Goal: Task Accomplishment & Management: Manage account settings

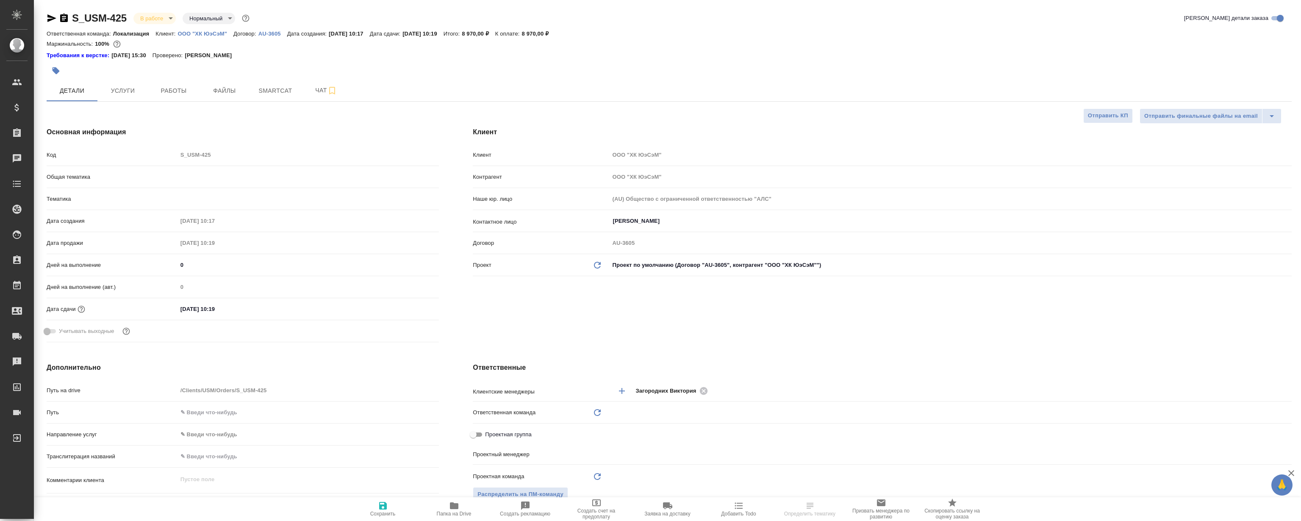
select select "RU"
type input "Муталимов Марк"
type input "Сеитов Павел"
type input "Локализация"
click at [260, 86] on span "Smartcat" at bounding box center [275, 91] width 41 height 11
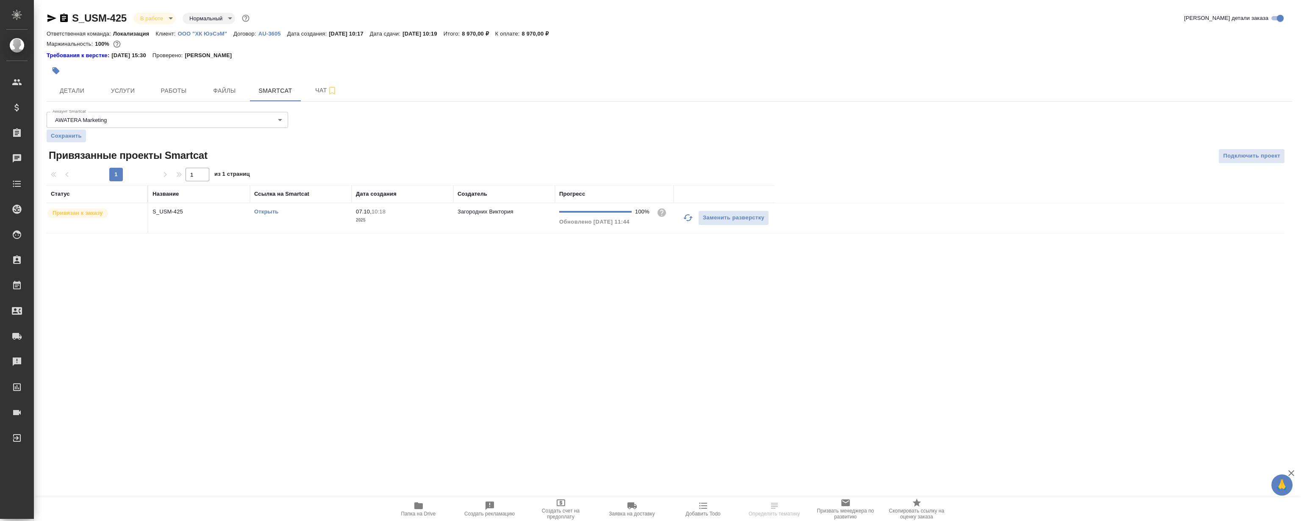
click at [265, 212] on link "Открыть" at bounding box center [266, 211] width 24 height 6
click at [188, 98] on button "Работы" at bounding box center [173, 90] width 51 height 21
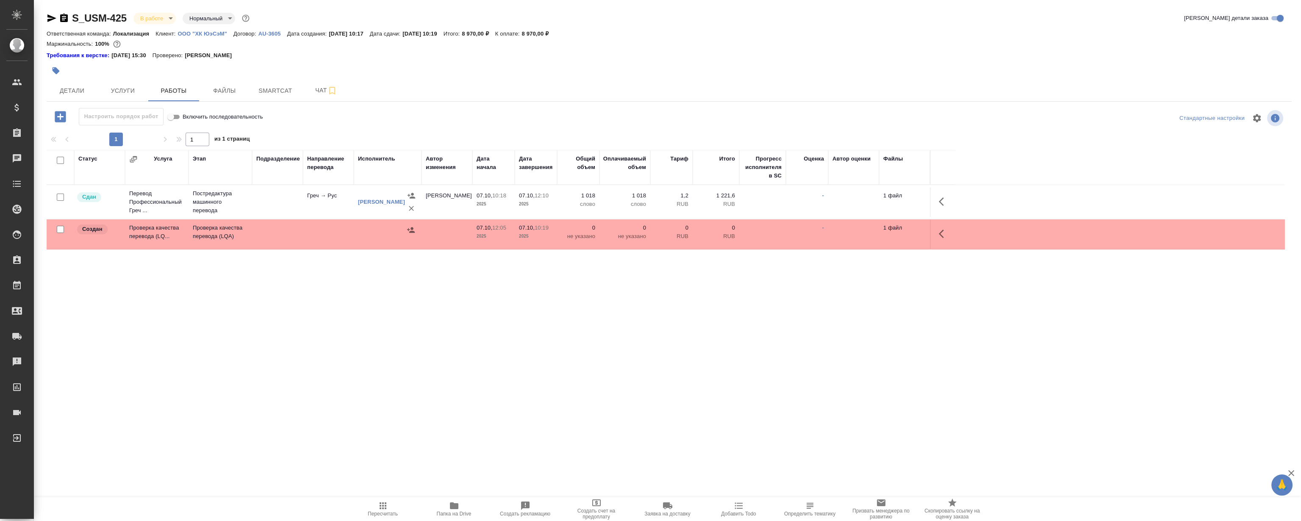
click at [690, 296] on div "Статус Услуга Этап Подразделение Направление перевода Исполнитель Автор изменен…" at bounding box center [666, 245] width 1238 height 191
click at [948, 235] on icon "button" at bounding box center [944, 234] width 10 height 10
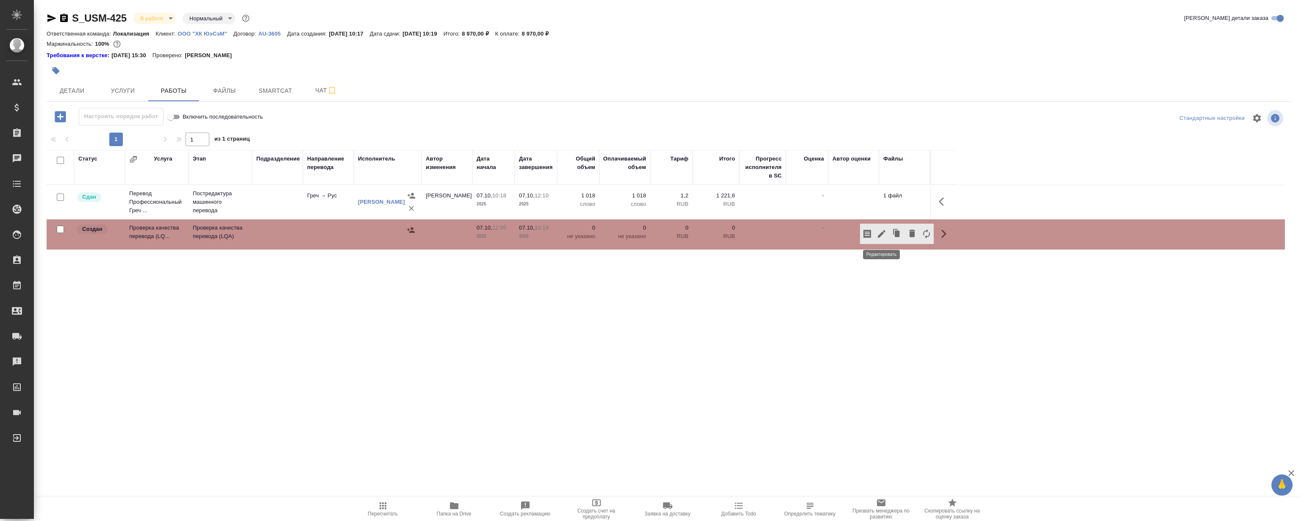
click at [881, 235] on icon "button" at bounding box center [882, 234] width 8 height 8
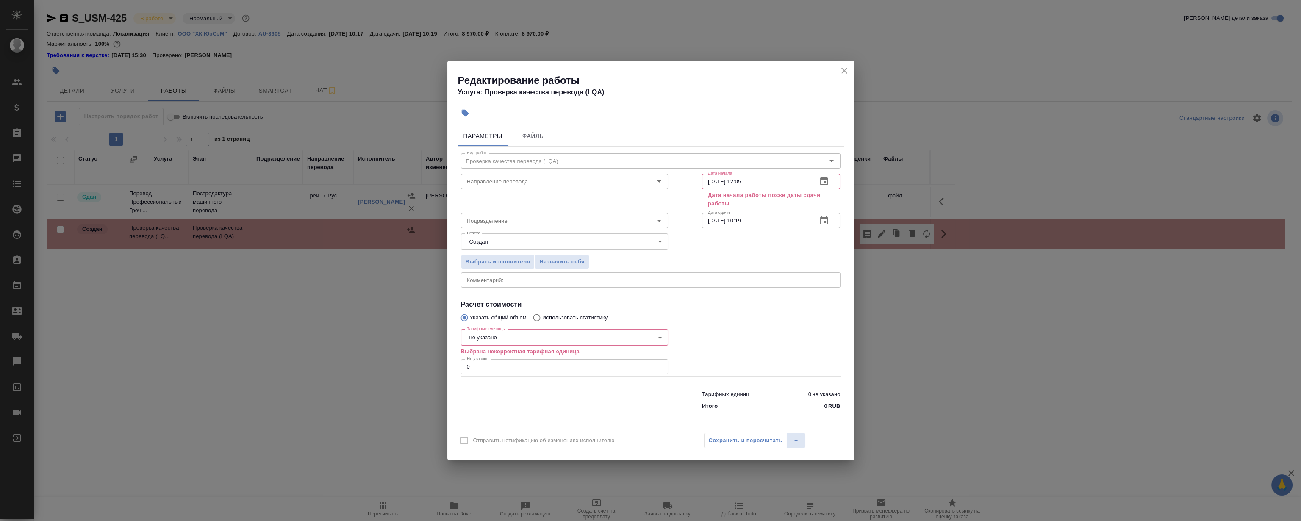
click at [825, 177] on icon "button" at bounding box center [824, 181] width 10 height 10
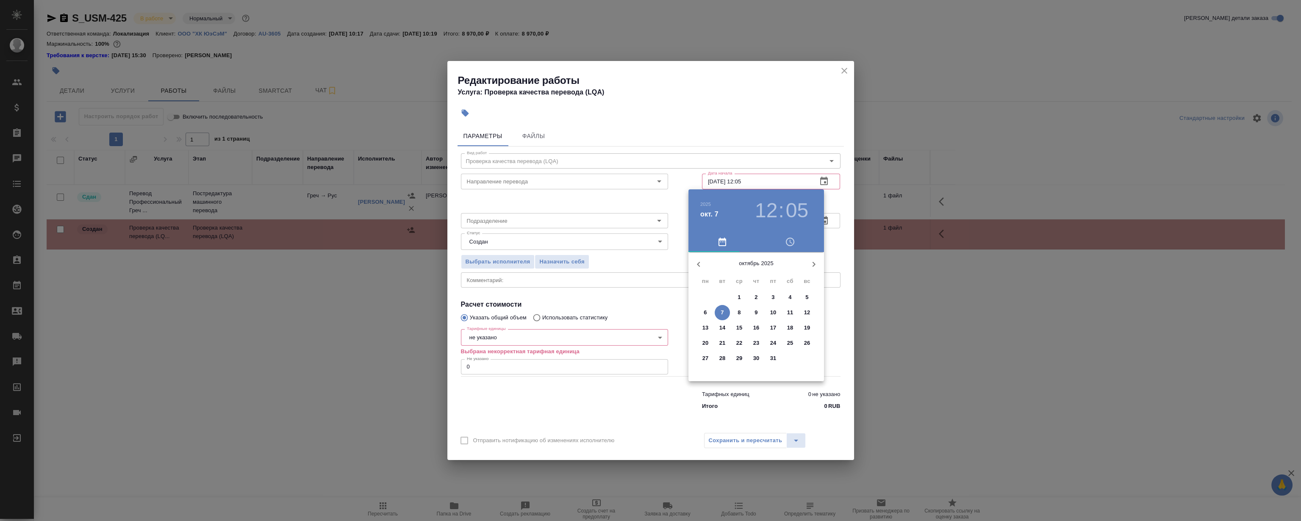
click at [735, 94] on div at bounding box center [650, 260] width 1301 height 521
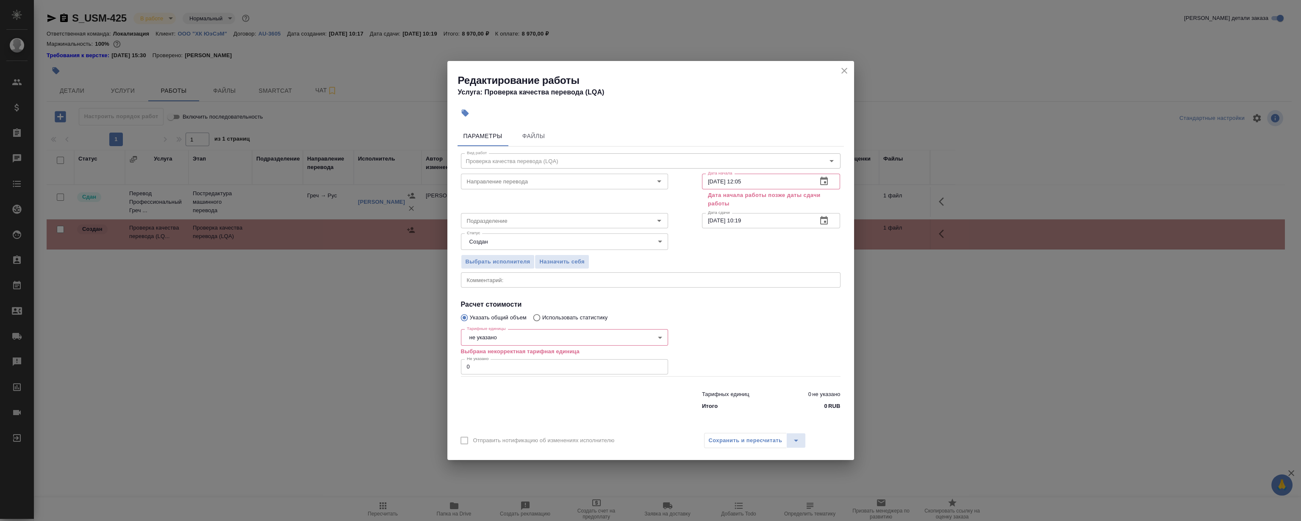
click at [735, 94] on h4 "Услуга: Проверка качества перевода (LQA)" at bounding box center [656, 92] width 396 height 10
click at [828, 181] on icon "button" at bounding box center [824, 181] width 10 height 10
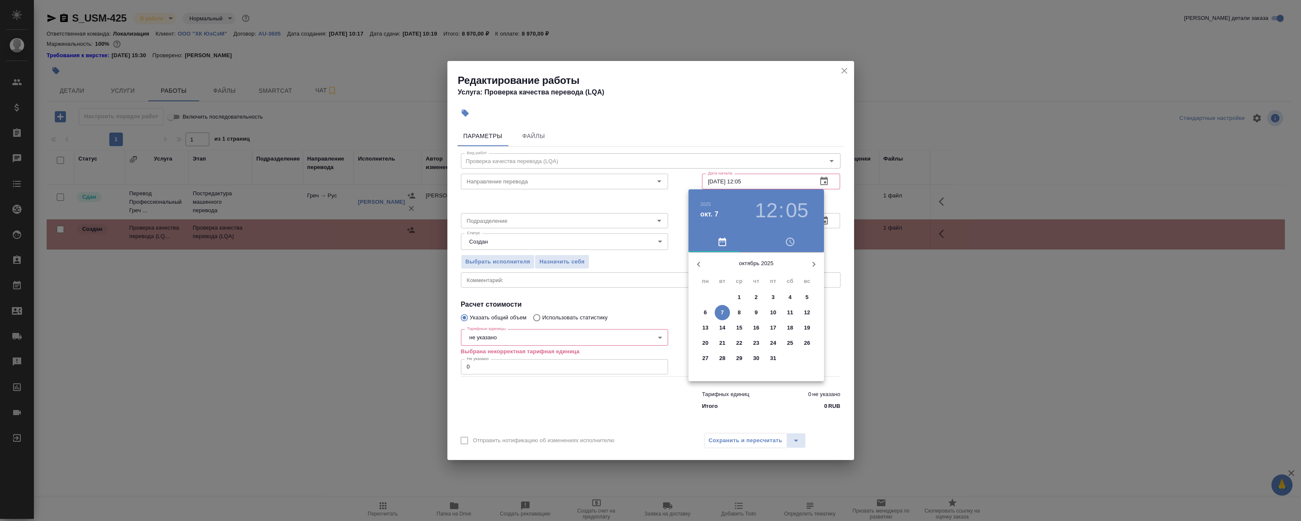
click at [765, 208] on h3 "12" at bounding box center [766, 211] width 22 height 24
drag, startPoint x: 754, startPoint y: 276, endPoint x: 721, endPoint y: 288, distance: 34.9
click at [721, 288] on div at bounding box center [756, 318] width 110 height 110
click at [717, 109] on div at bounding box center [650, 260] width 1301 height 521
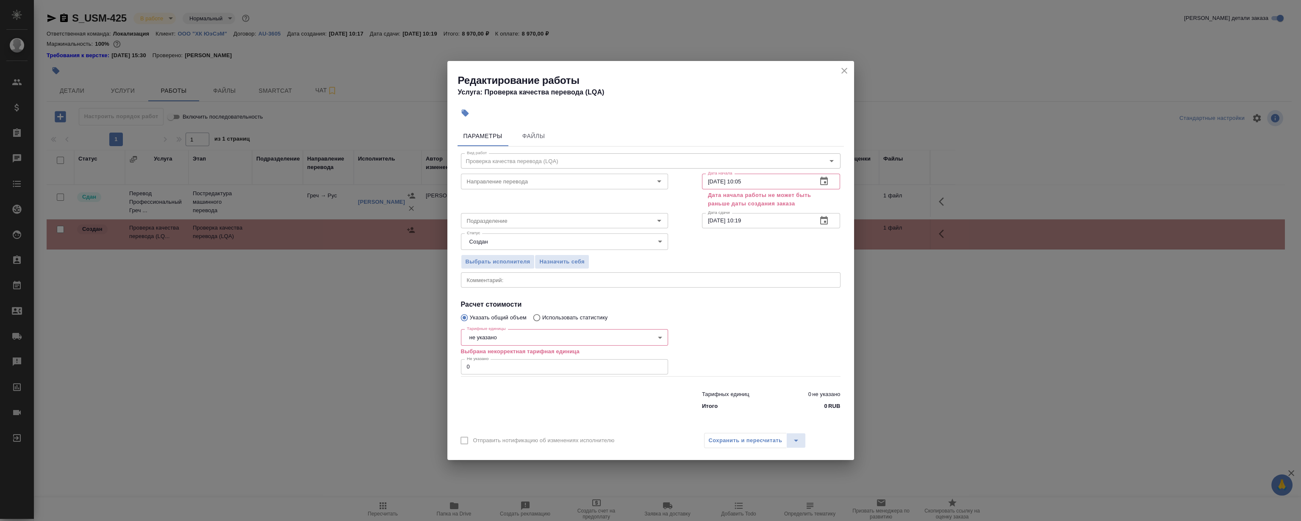
click at [770, 91] on h4 "Услуга: Проверка качества перевода (LQA)" at bounding box center [656, 92] width 396 height 10
click at [780, 109] on div at bounding box center [655, 113] width 398 height 19
click at [821, 181] on icon "button" at bounding box center [824, 181] width 10 height 10
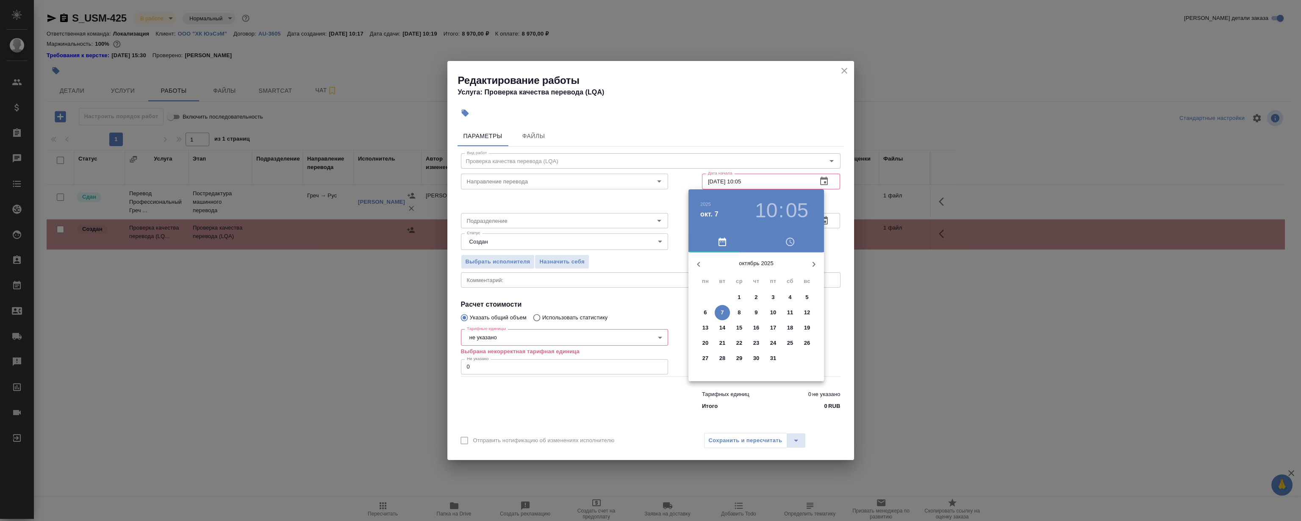
click at [799, 203] on h3 "05" at bounding box center [797, 211] width 22 height 24
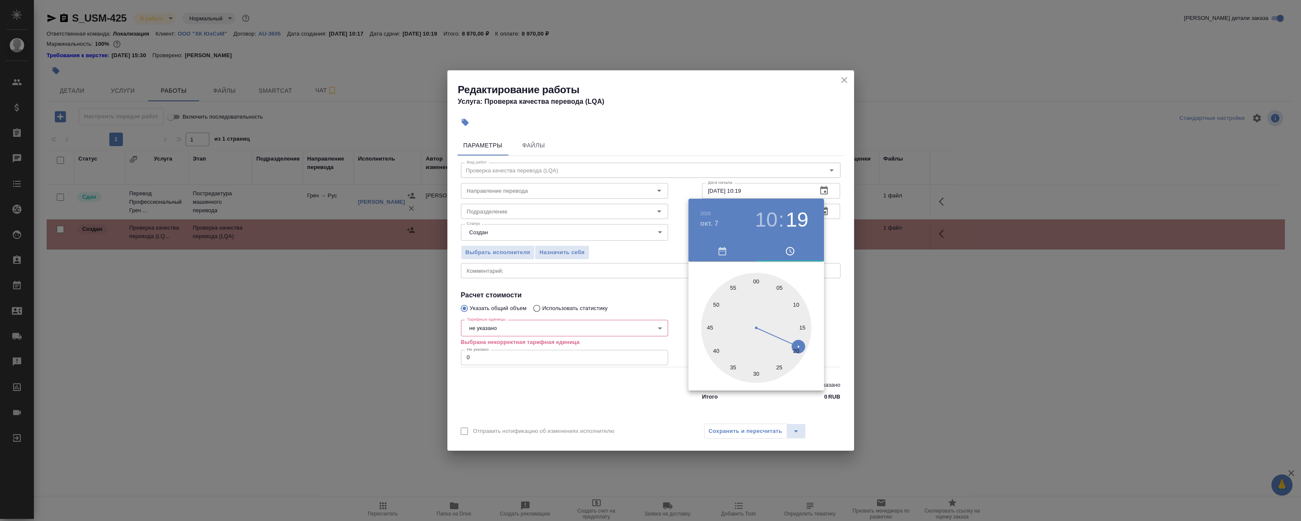
type input "07.10.2025 10:17"
drag, startPoint x: 779, startPoint y: 284, endPoint x: 804, endPoint y: 336, distance: 57.6
click at [804, 336] on div at bounding box center [756, 328] width 110 height 110
click at [738, 122] on div at bounding box center [650, 260] width 1301 height 521
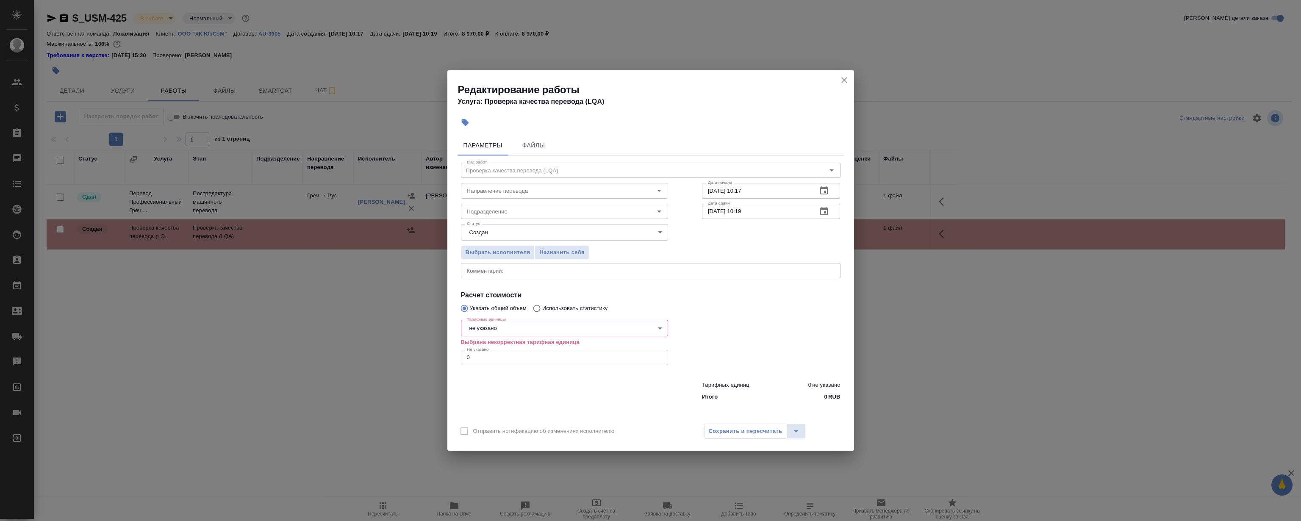
click at [516, 327] on body "🙏 .cls-1 fill:#fff; AWATERA Magerramov Ruslan Клиенты Спецификации Заказы 0 Чат…" at bounding box center [650, 260] width 1301 height 521
click at [494, 386] on li "час" at bounding box center [563, 385] width 207 height 14
type input "5a8b1489cc6b4906c91bfd93"
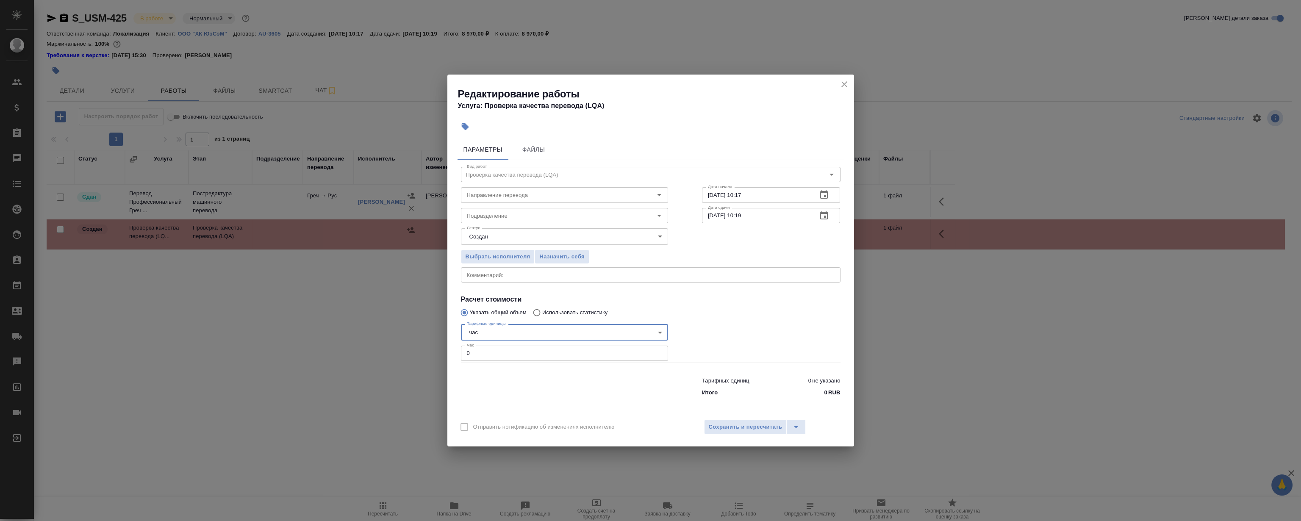
click at [528, 360] on input "0" at bounding box center [564, 353] width 207 height 15
type input "0.5"
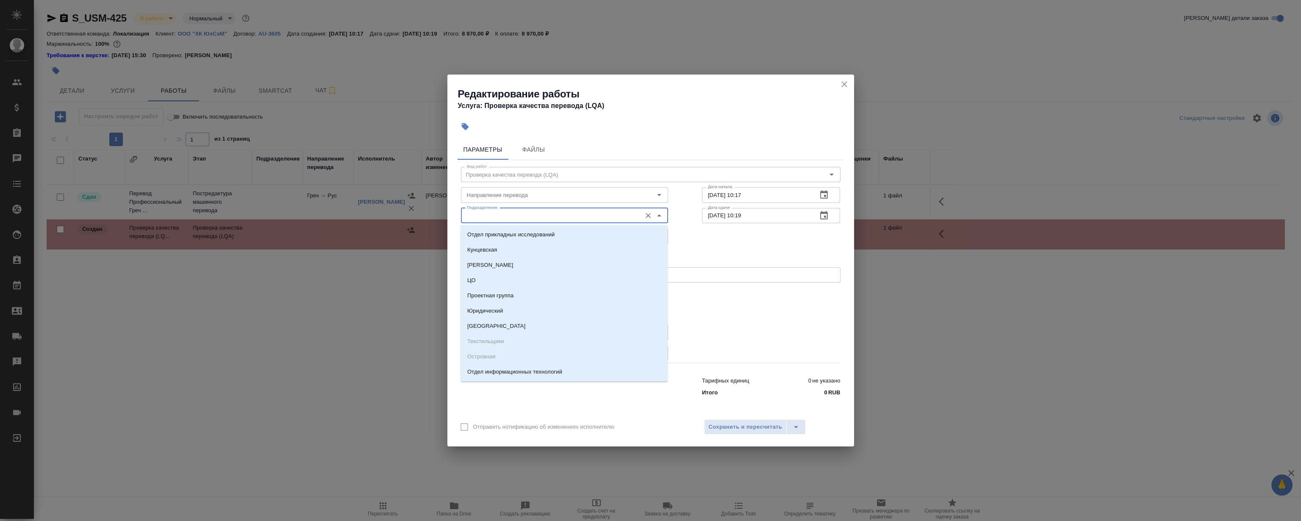
click at [505, 219] on input "Подразделение" at bounding box center [550, 216] width 174 height 10
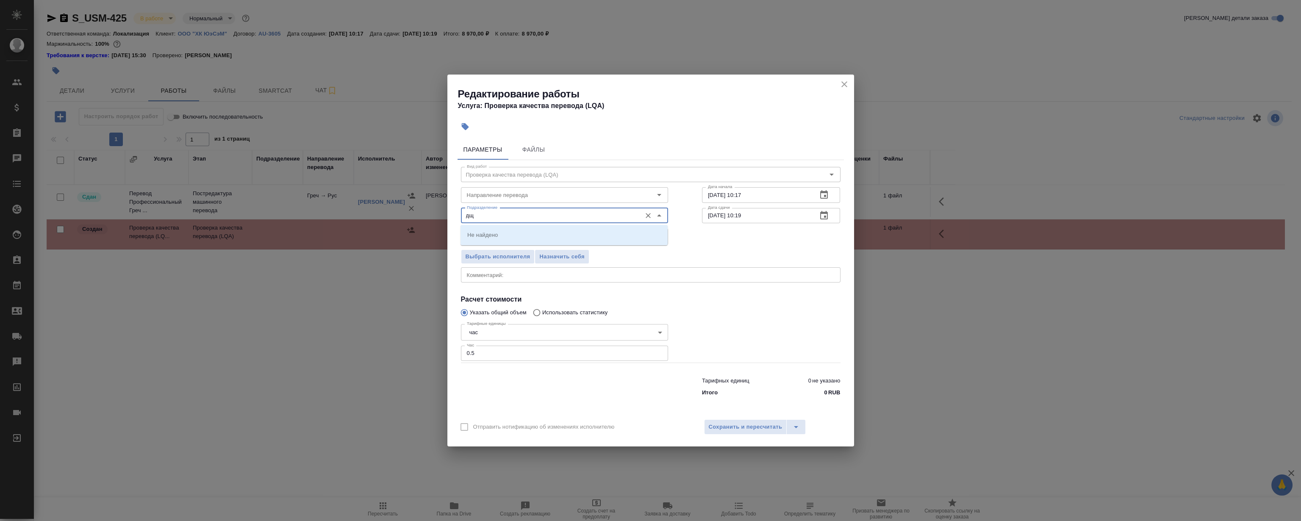
drag, startPoint x: 496, startPoint y: 218, endPoint x: 250, endPoint y: 214, distance: 245.3
click at [250, 214] on div "Редактирование работы Услуга: Проверка качества перевода (LQA) Параметры Файлы …" at bounding box center [650, 260] width 1301 height 521
click at [486, 237] on li "LocQA" at bounding box center [563, 234] width 207 height 15
type input "LocQA"
click at [487, 237] on body "🙏 .cls-1 fill:#fff; AWATERA Magerramov Ruslan Клиенты Спецификации Заказы 0 Чат…" at bounding box center [650, 260] width 1301 height 521
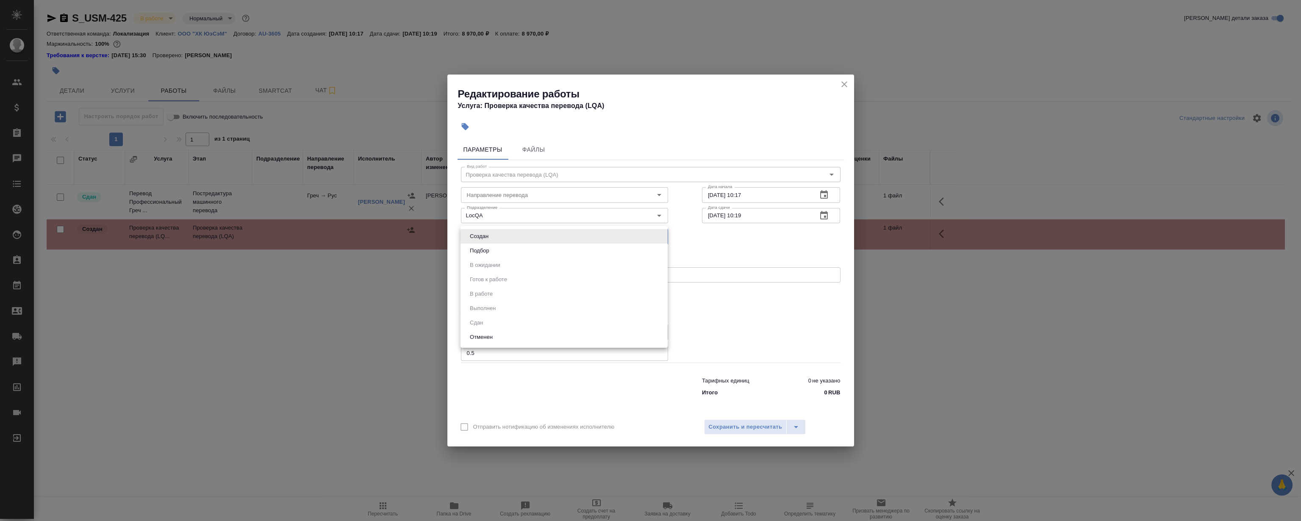
click at [770, 302] on div at bounding box center [650, 260] width 1301 height 521
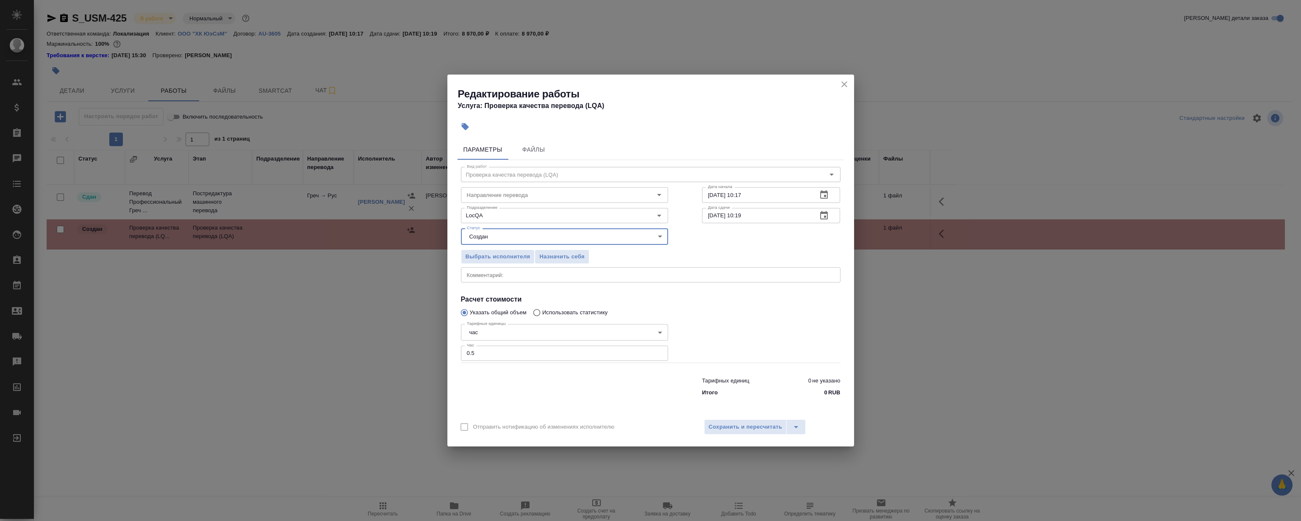
drag, startPoint x: 752, startPoint y: 432, endPoint x: 734, endPoint y: 415, distance: 24.3
click at [752, 431] on span "Сохранить и пересчитать" at bounding box center [746, 427] width 74 height 10
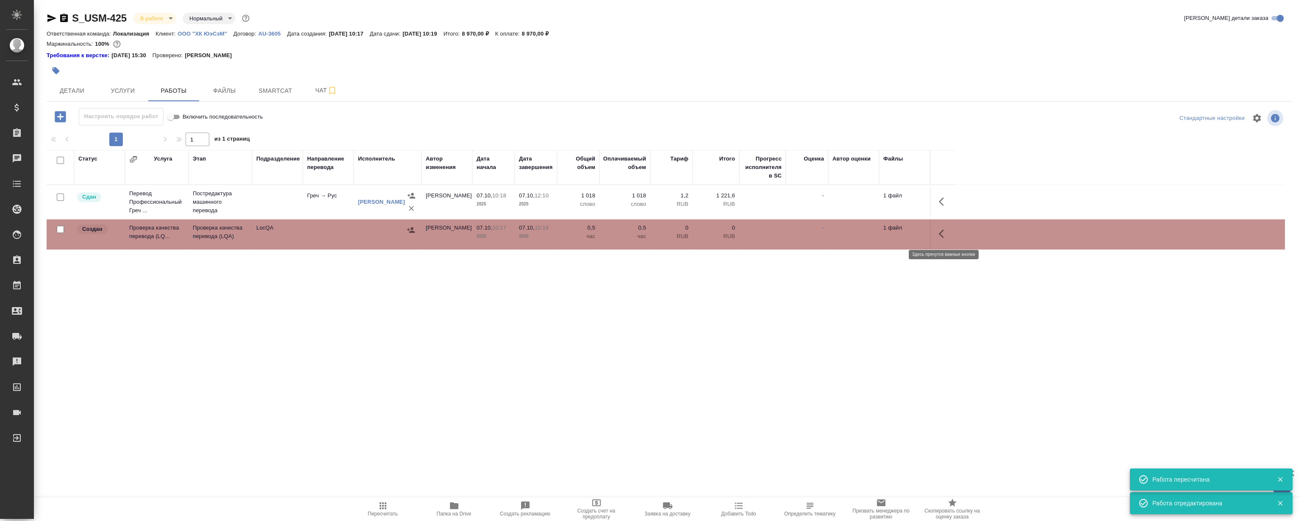
click at [937, 229] on button "button" at bounding box center [944, 234] width 20 height 20
click at [878, 231] on icon "button" at bounding box center [881, 234] width 10 height 10
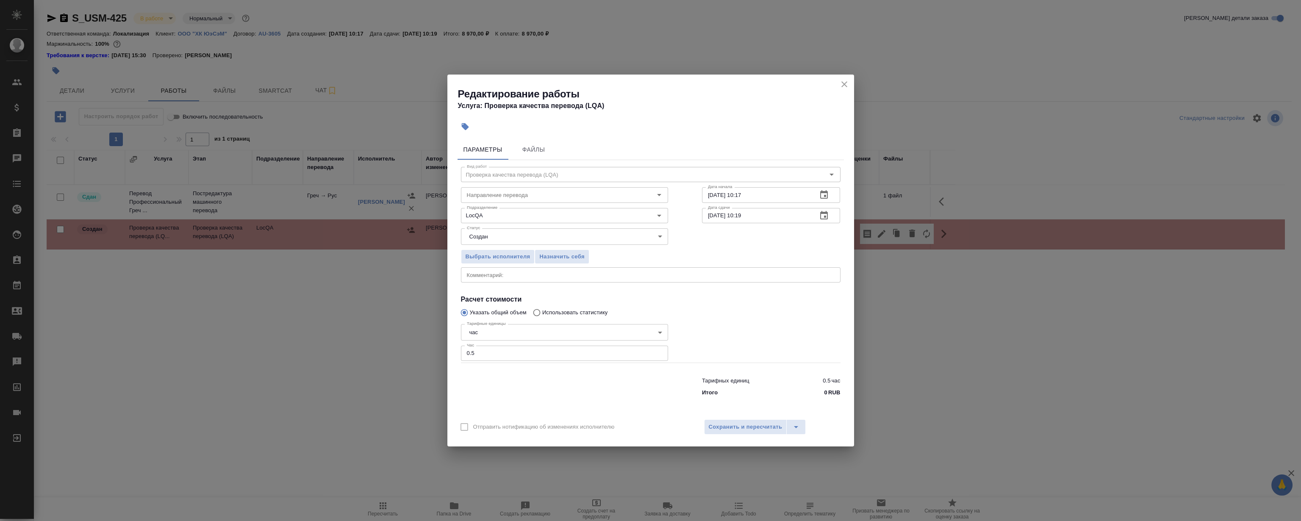
click at [483, 230] on body "🙏 .cls-1 fill:#fff; AWATERA Magerramov Ruslan Клиенты Спецификации Заказы 0 Чат…" at bounding box center [650, 260] width 1301 height 521
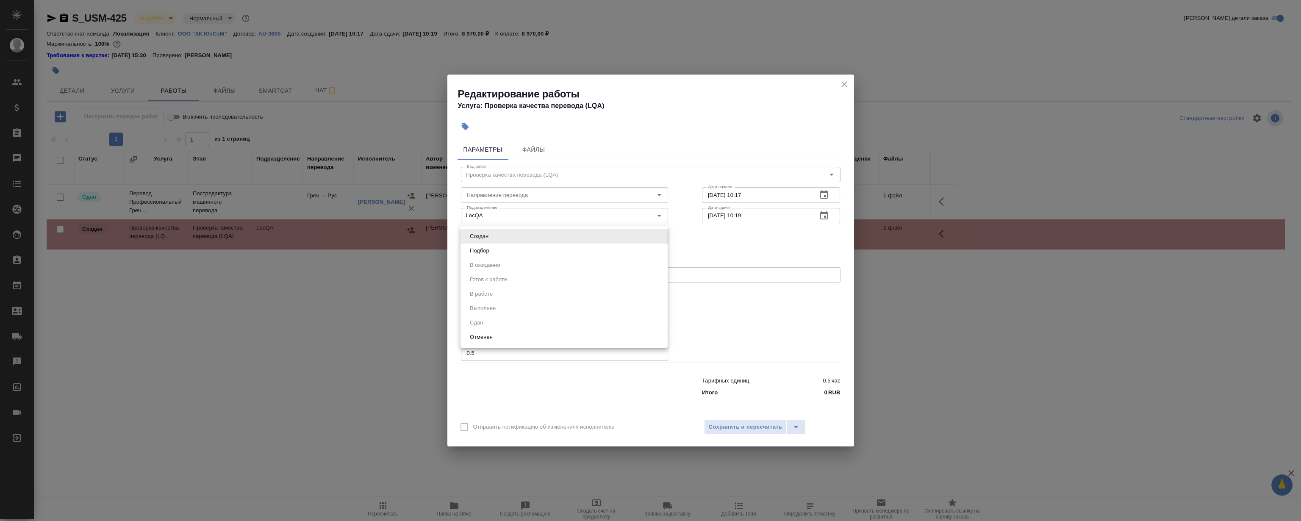
click at [788, 299] on div at bounding box center [650, 260] width 1301 height 521
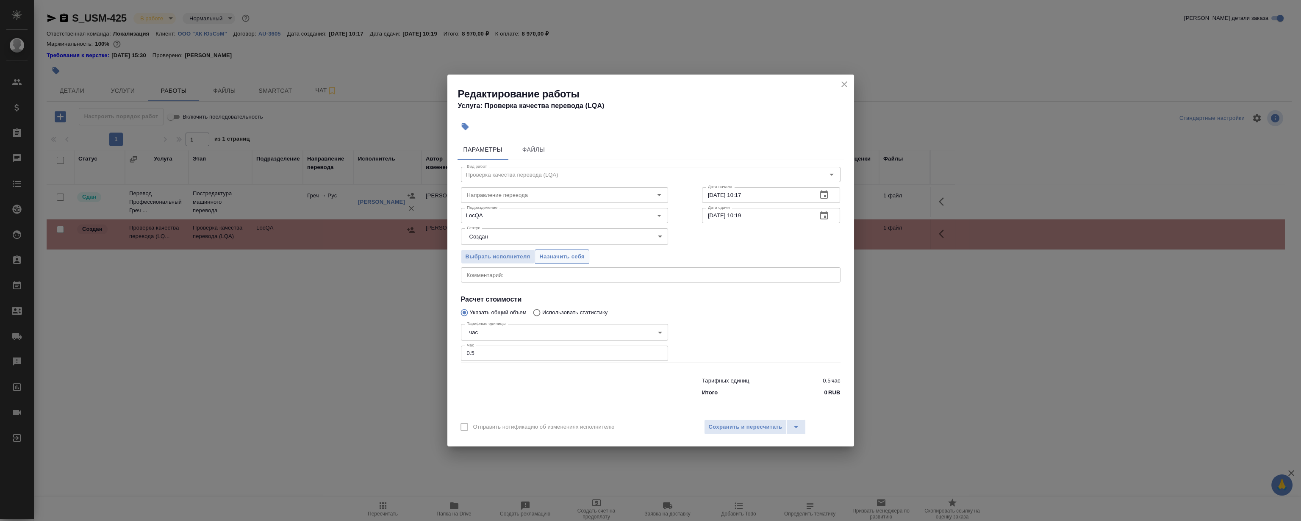
click at [576, 249] on div "Выбрать исполнителя Назначить себя" at bounding box center [564, 256] width 241 height 52
click at [576, 252] on span "Назначить себя" at bounding box center [561, 257] width 45 height 10
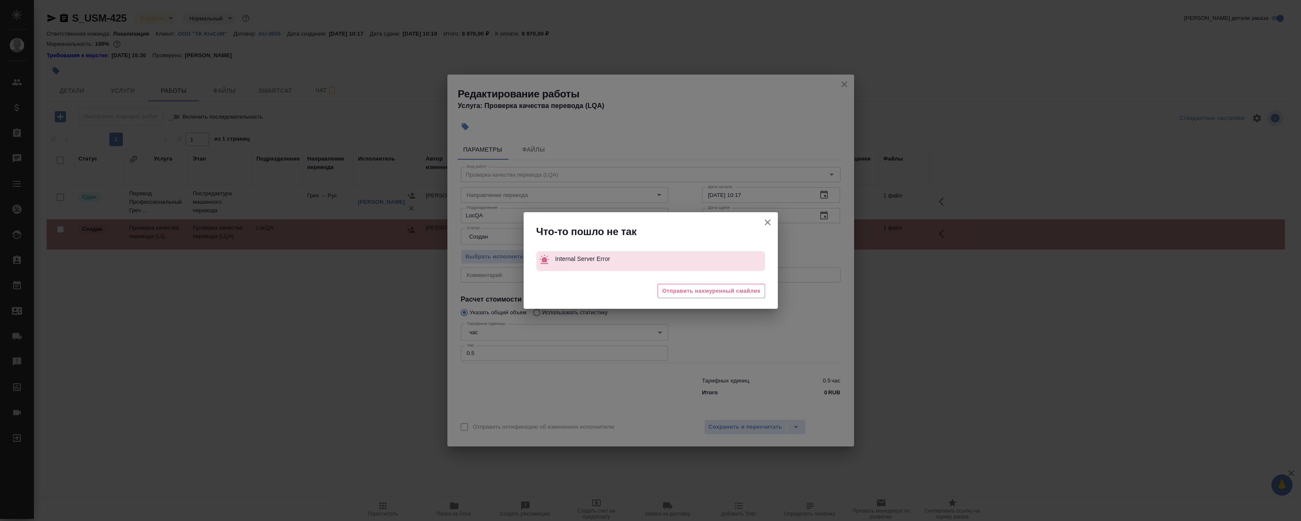
click at [838, 85] on div "Что-то пошло не так Internal Server Error 😒 Отправить нахмуренный смайлик" at bounding box center [650, 260] width 1301 height 521
click at [763, 219] on icon "button" at bounding box center [767, 222] width 10 height 10
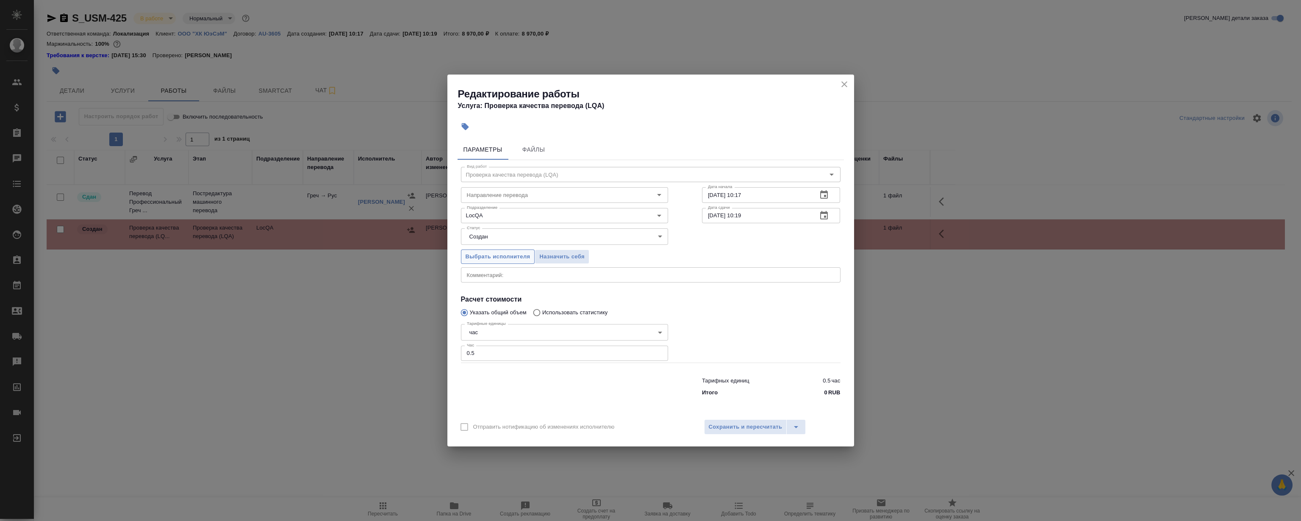
click at [484, 258] on span "Выбрать исполнителя" at bounding box center [498, 257] width 65 height 10
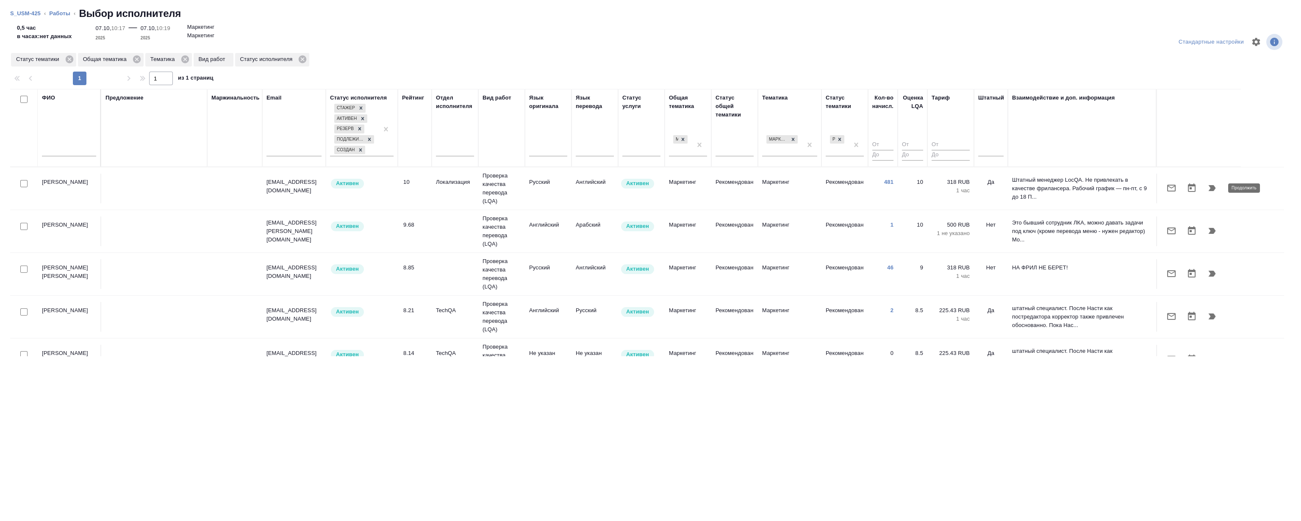
click at [1213, 186] on icon "button" at bounding box center [1211, 188] width 7 height 6
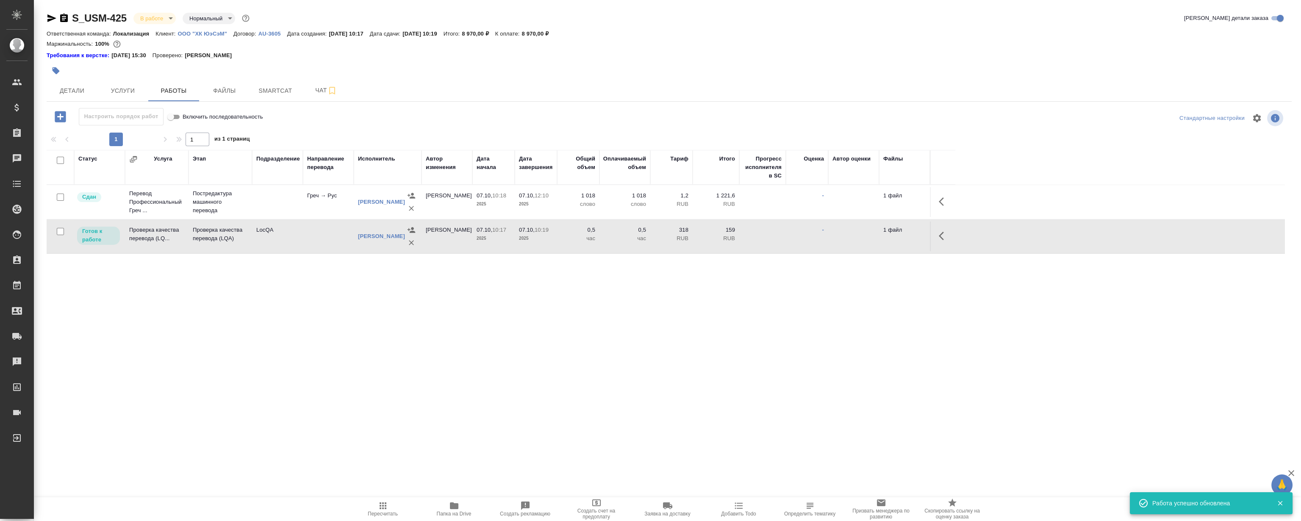
click at [943, 236] on icon "button" at bounding box center [944, 236] width 10 height 10
click at [877, 236] on icon "button" at bounding box center [881, 236] width 10 height 10
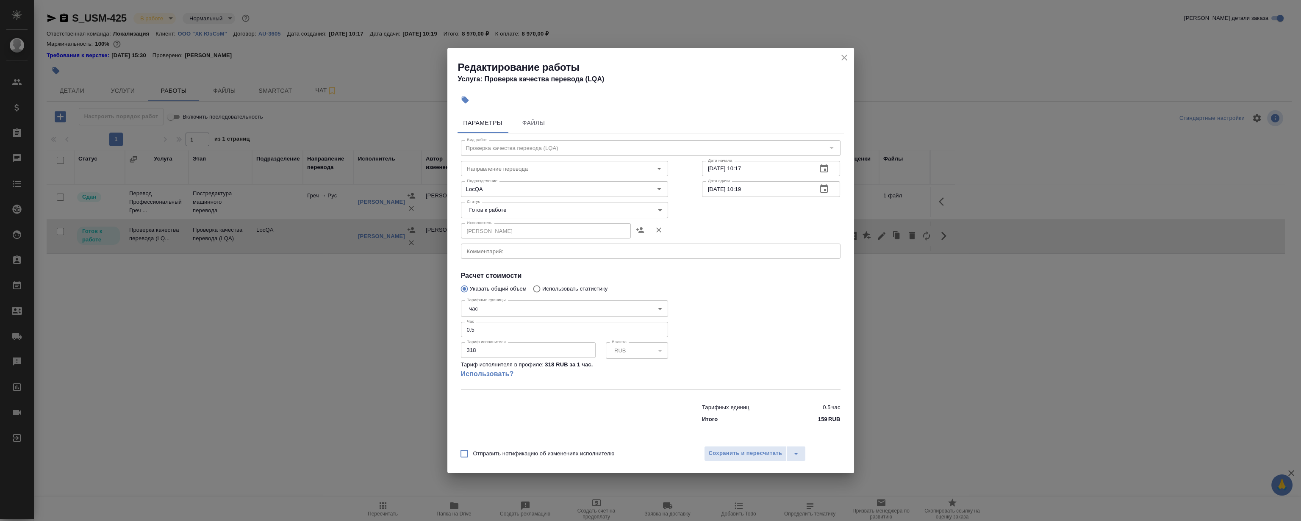
click at [534, 212] on body "🙏 .cls-1 fill:#fff; AWATERA Magerramov Ruslan Клиенты Спецификации Заказы 0 Чат…" at bounding box center [650, 260] width 1301 height 521
click at [519, 254] on li "Сдан" at bounding box center [563, 253] width 207 height 14
type input "closed"
click at [717, 457] on span "Сохранить и пересчитать" at bounding box center [746, 454] width 74 height 10
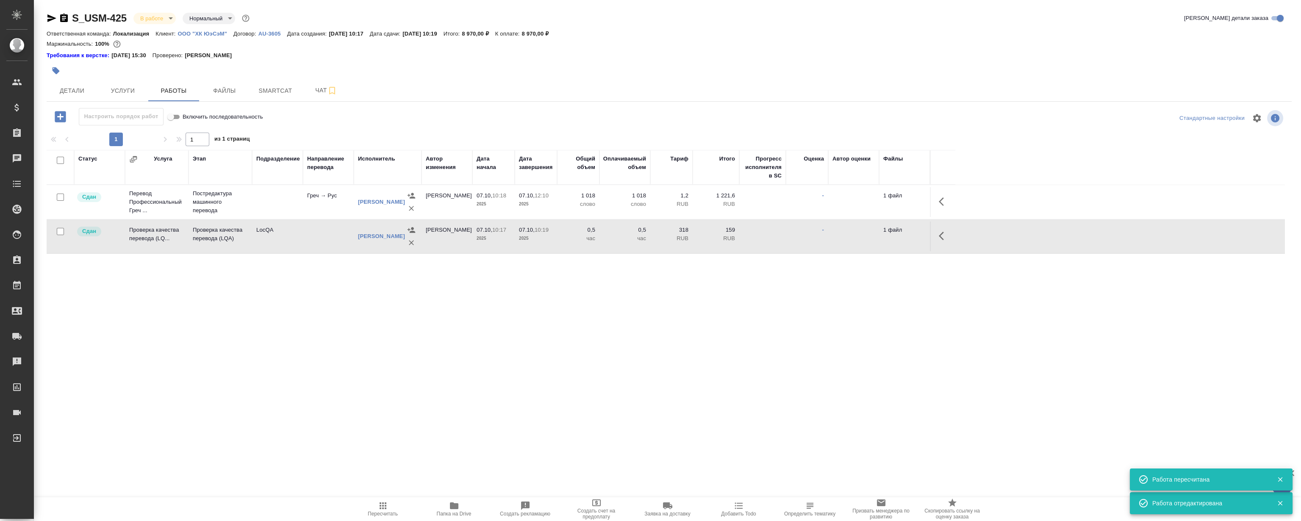
click at [470, 313] on div "Статус Услуга Этап Подразделение Направление перевода Исполнитель Автор изменен…" at bounding box center [666, 245] width 1238 height 191
